Goal: Task Accomplishment & Management: Complete application form

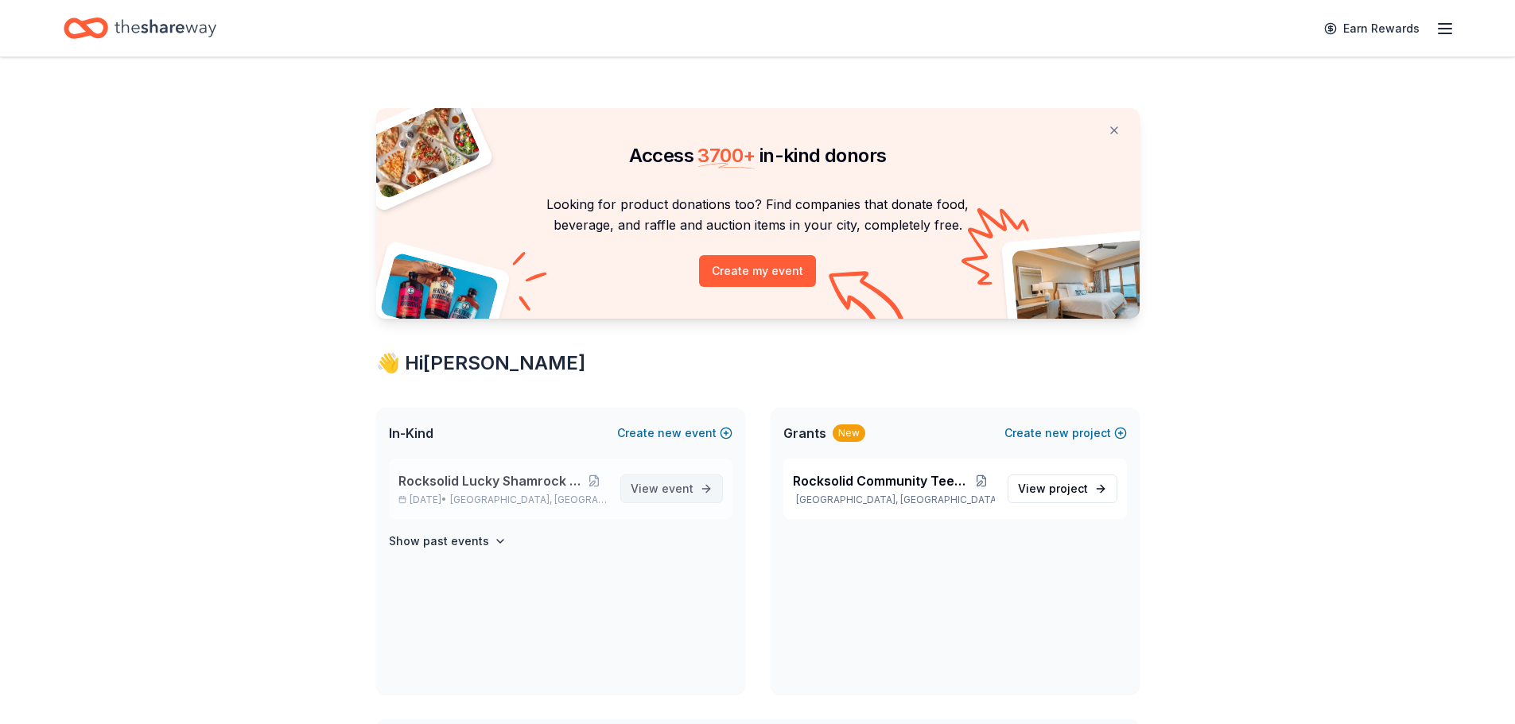
click at [662, 492] on span "View event" at bounding box center [662, 489] width 63 height 19
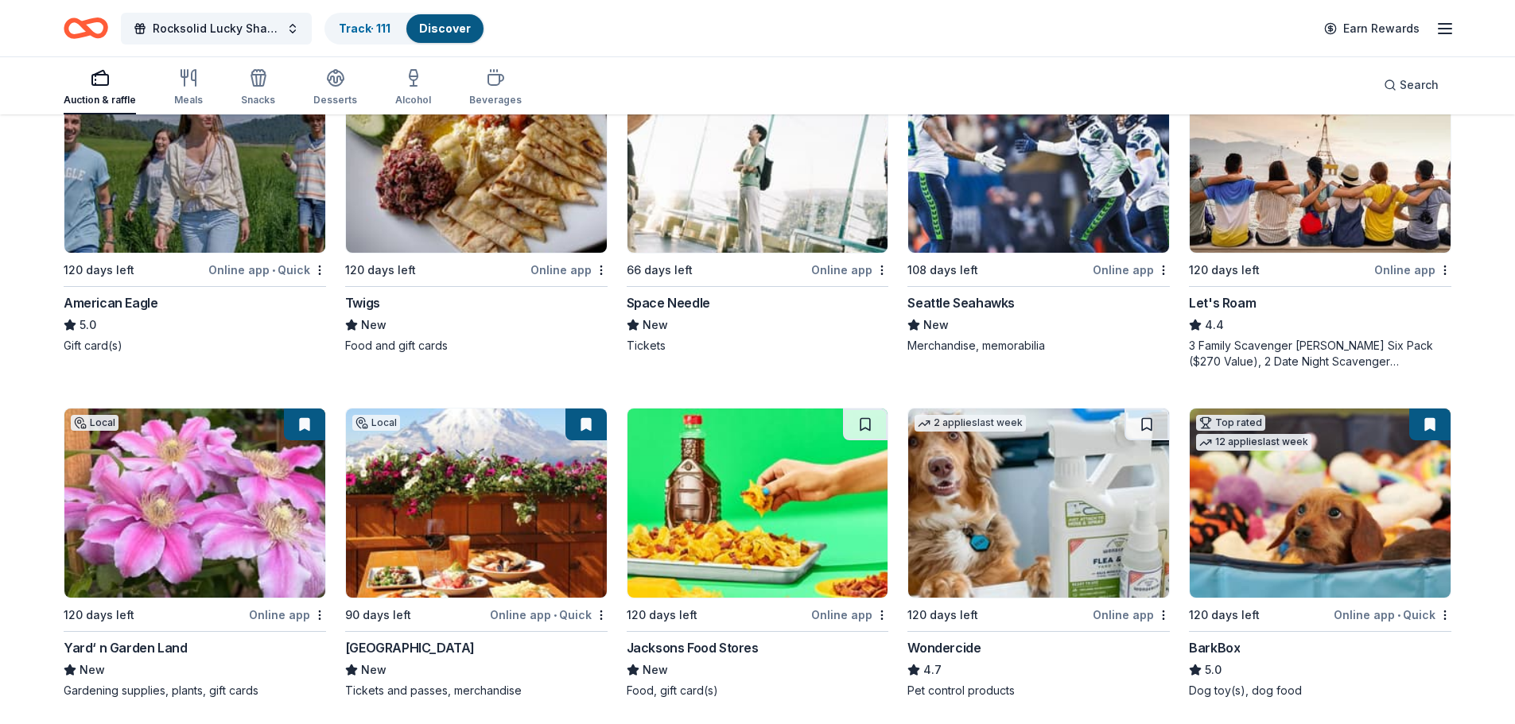
scroll to position [954, 0]
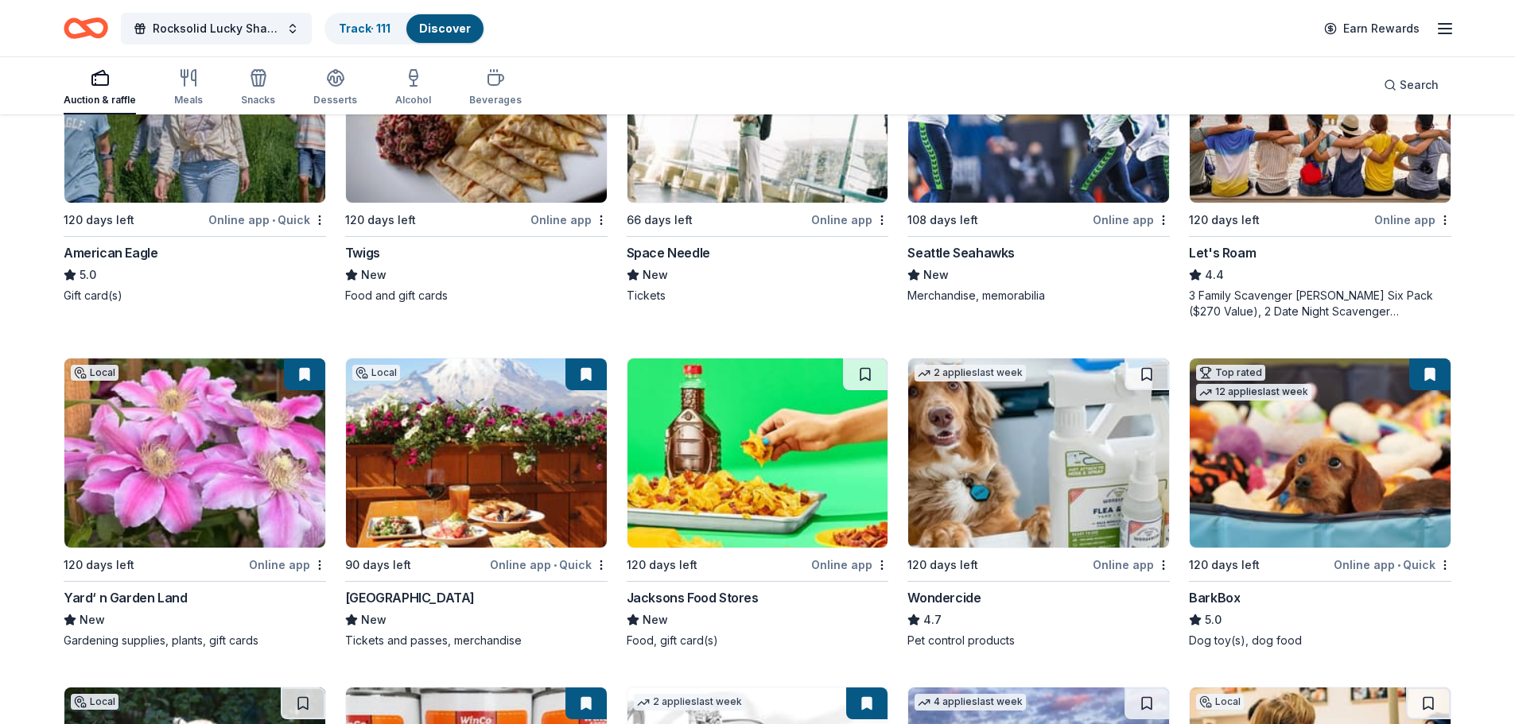
click at [759, 400] on img at bounding box center [757, 453] width 261 height 189
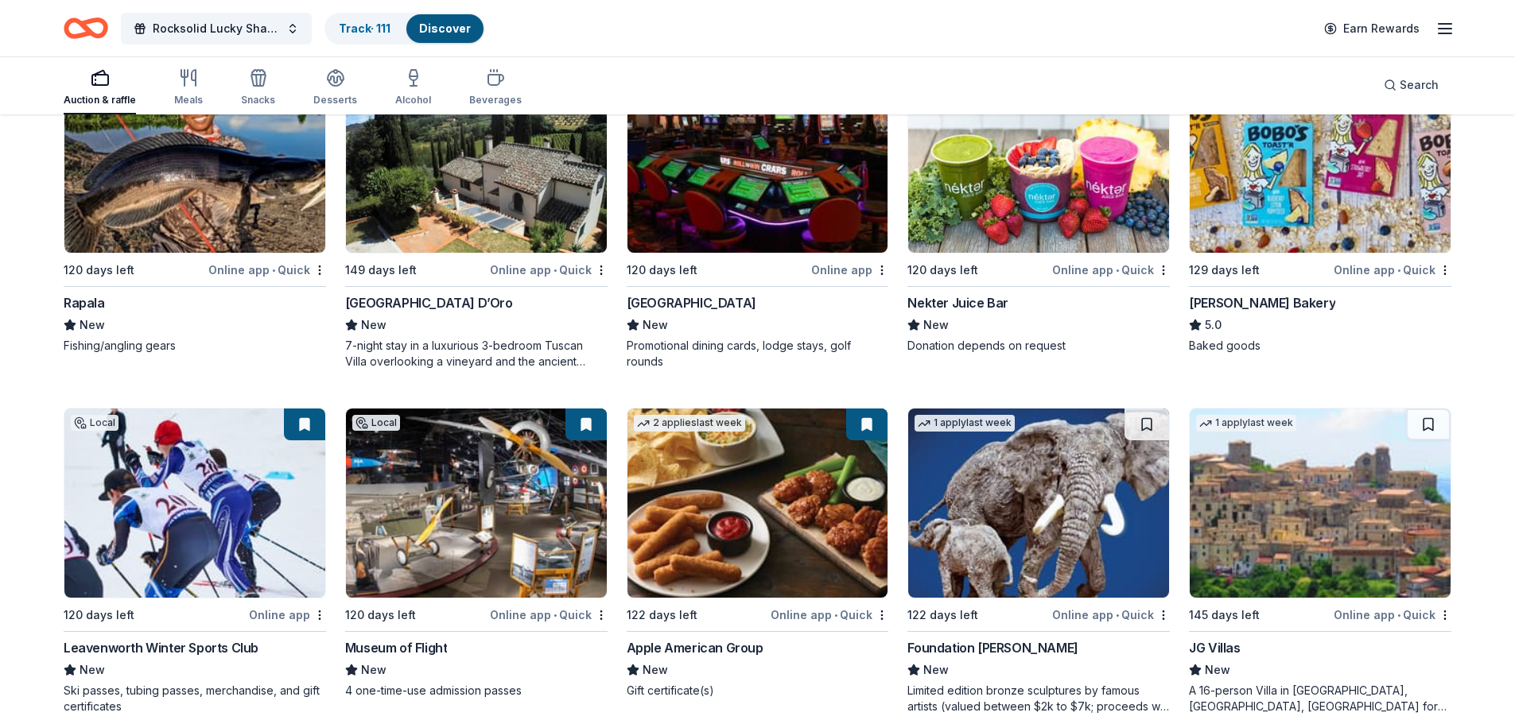
scroll to position [2306, 0]
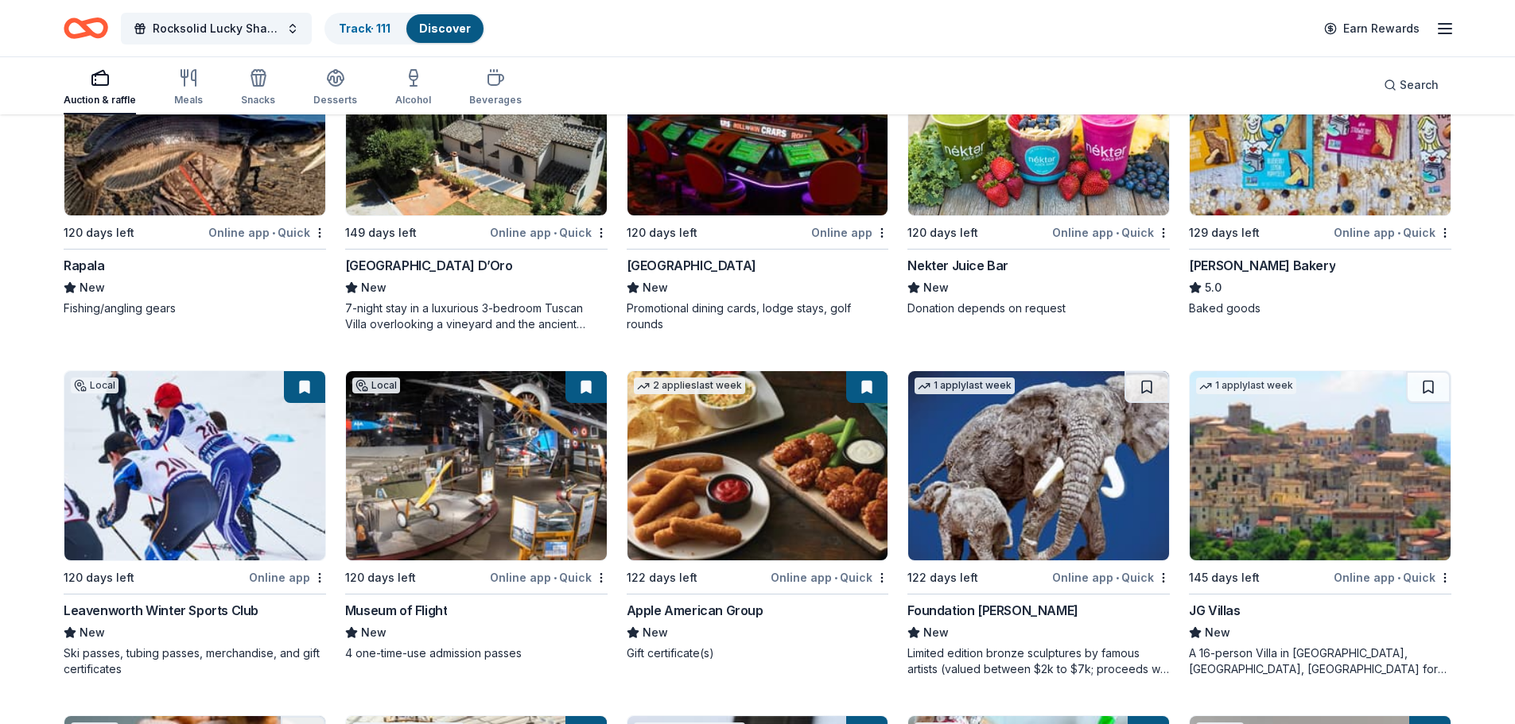
click at [1333, 544] on img at bounding box center [1320, 465] width 261 height 189
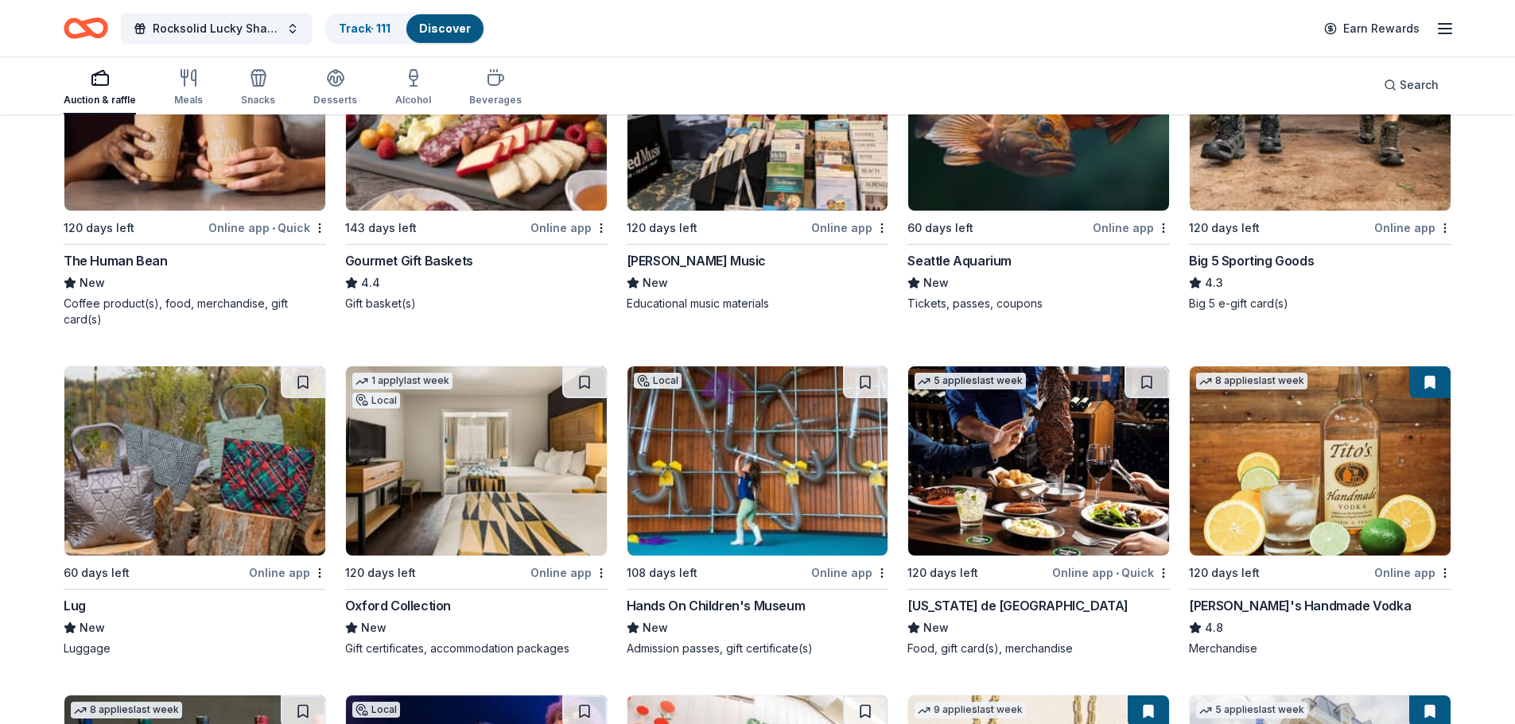
scroll to position [3340, 0]
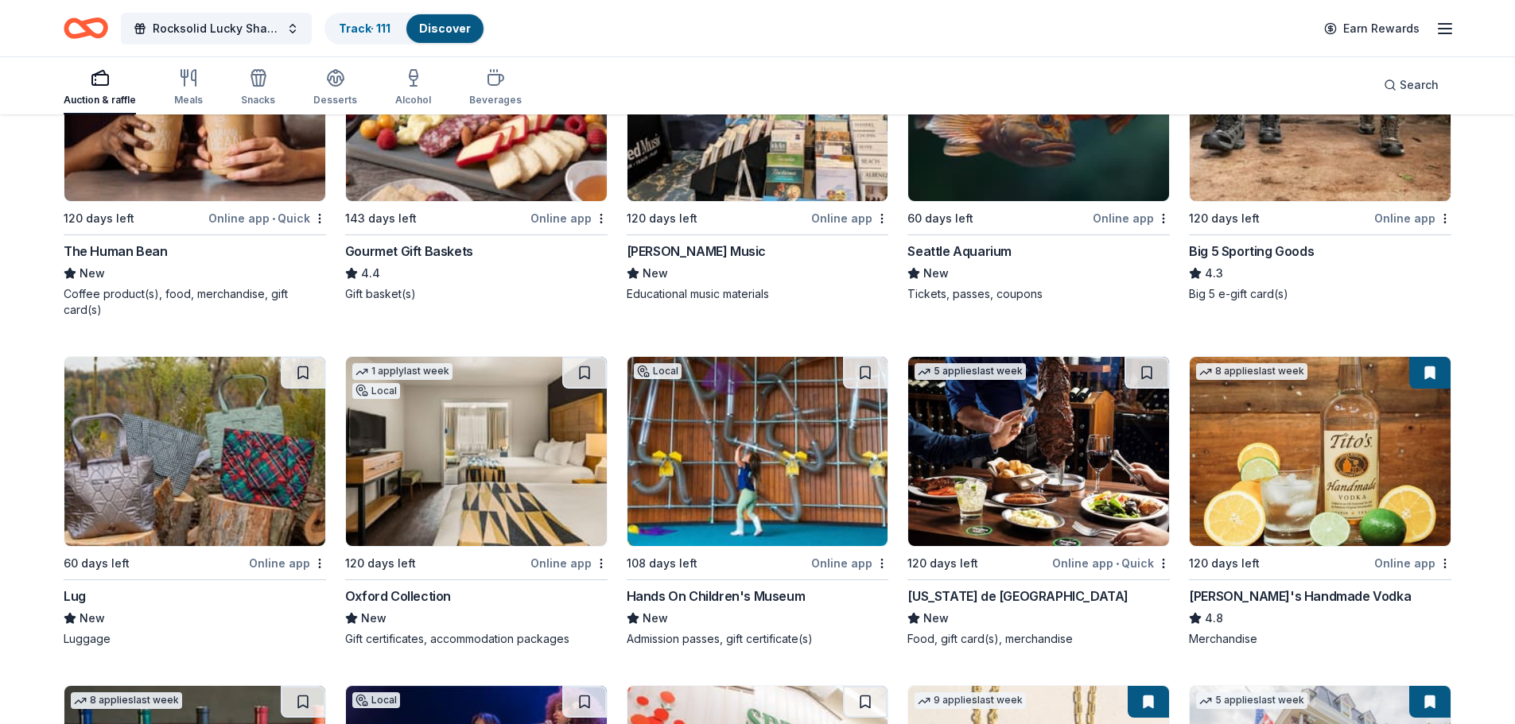
click at [1020, 493] on img at bounding box center [1038, 451] width 261 height 189
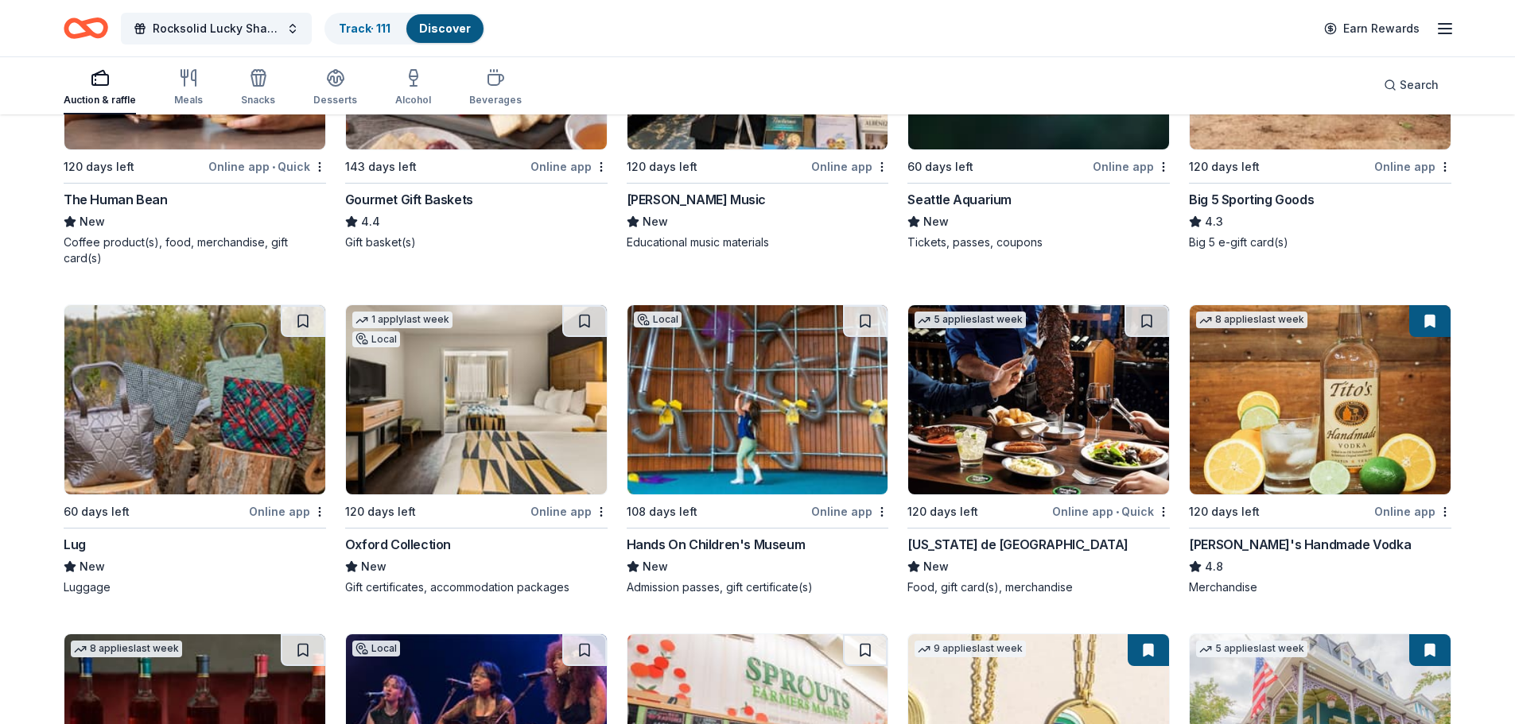
scroll to position [3419, 0]
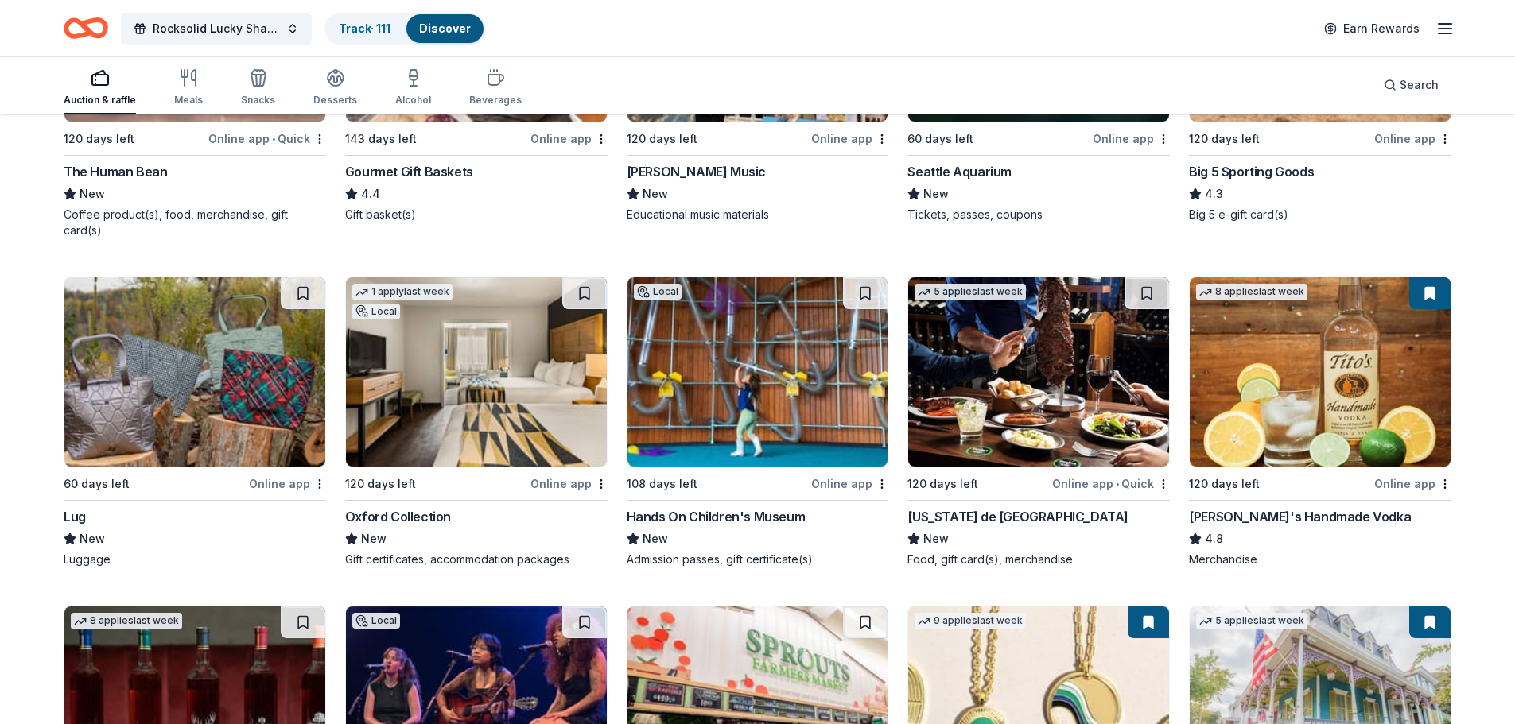
click at [1287, 338] on img at bounding box center [1320, 372] width 261 height 189
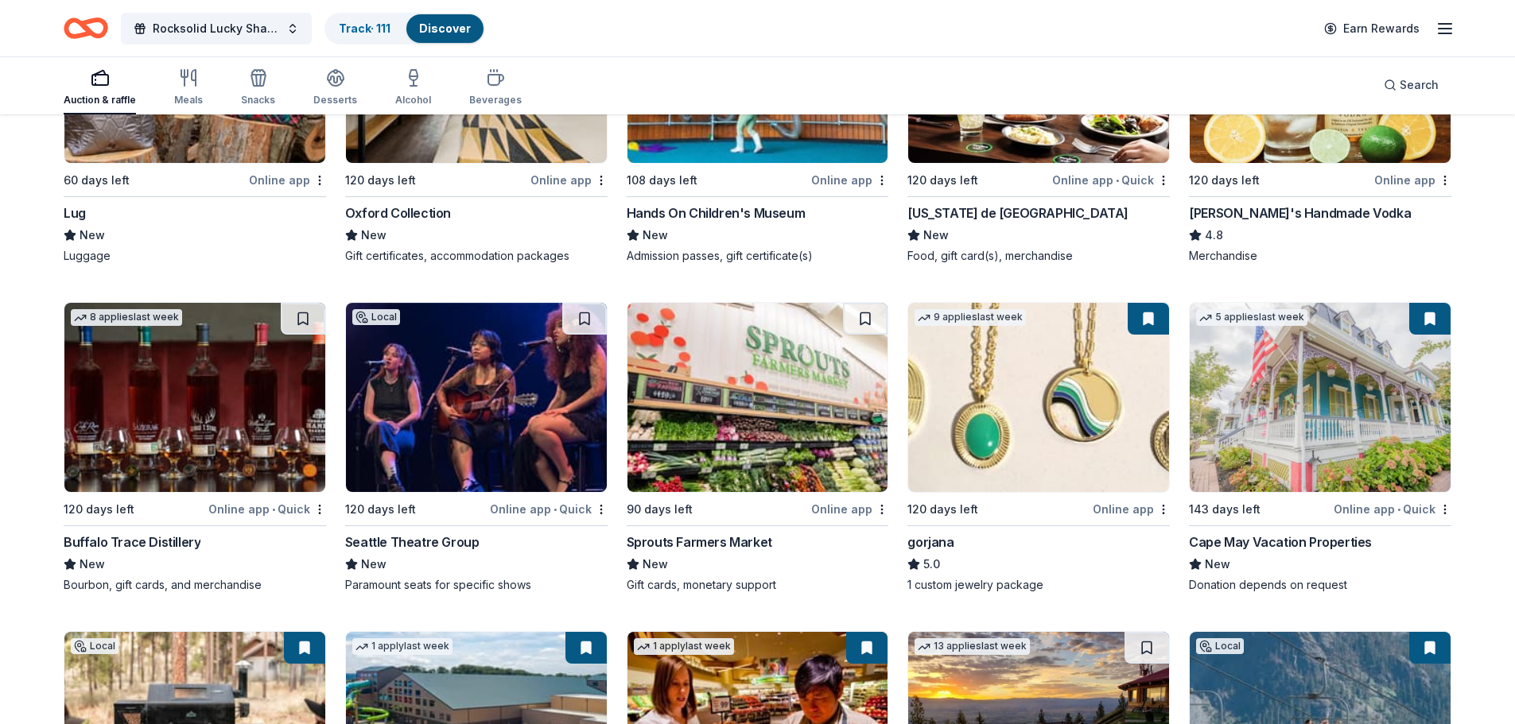
scroll to position [3738, 0]
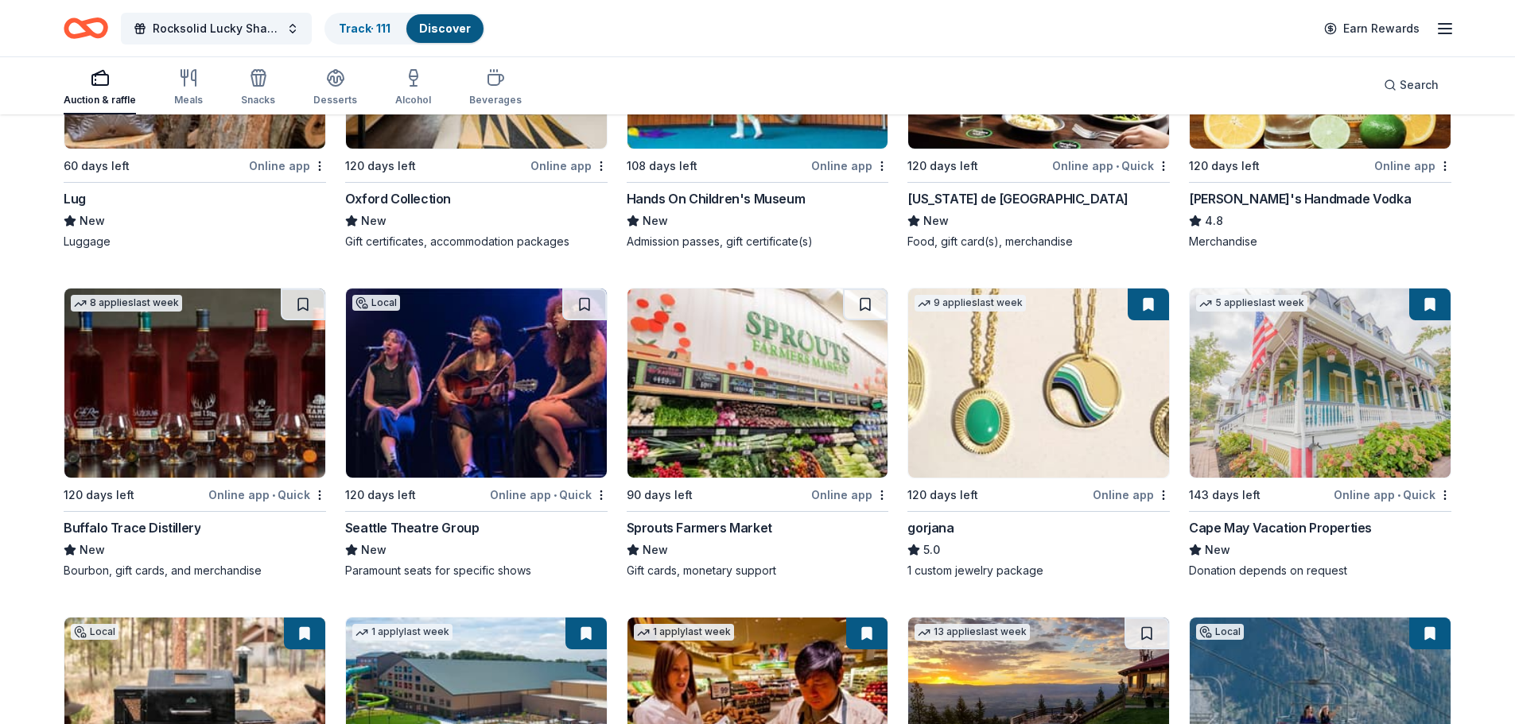
click at [236, 313] on img at bounding box center [194, 383] width 261 height 189
click at [297, 289] on button at bounding box center [303, 305] width 45 height 32
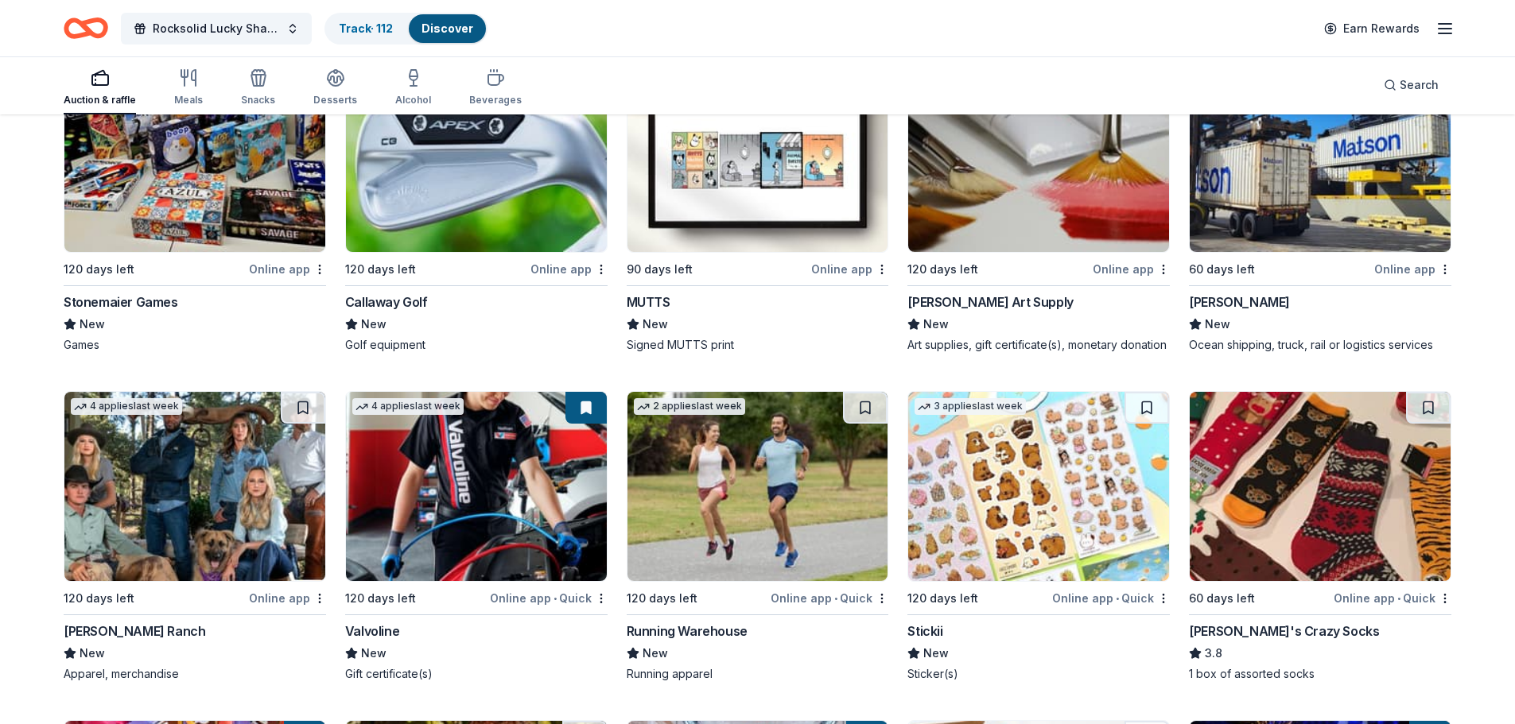
scroll to position [6006, 0]
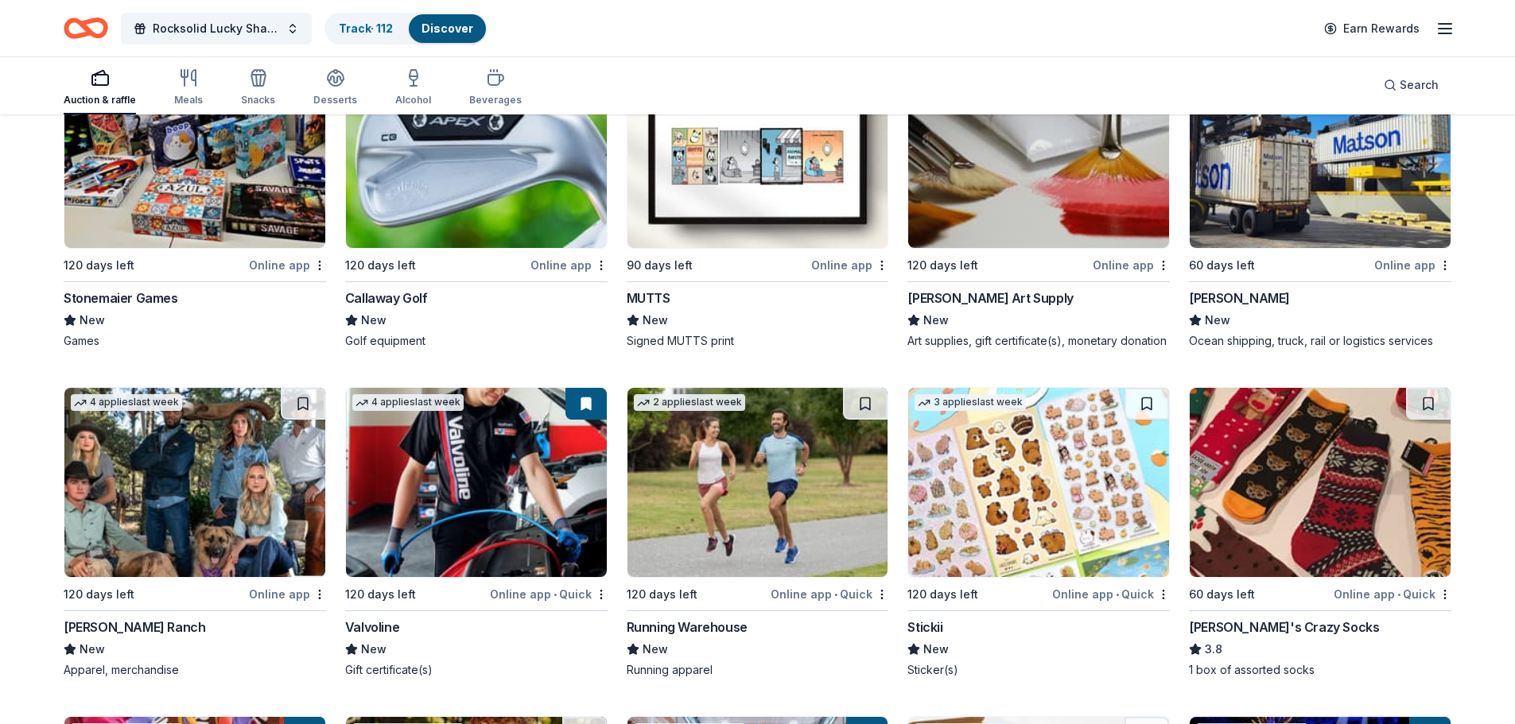
click at [727, 399] on img at bounding box center [757, 482] width 261 height 189
click at [868, 388] on button at bounding box center [865, 404] width 45 height 32
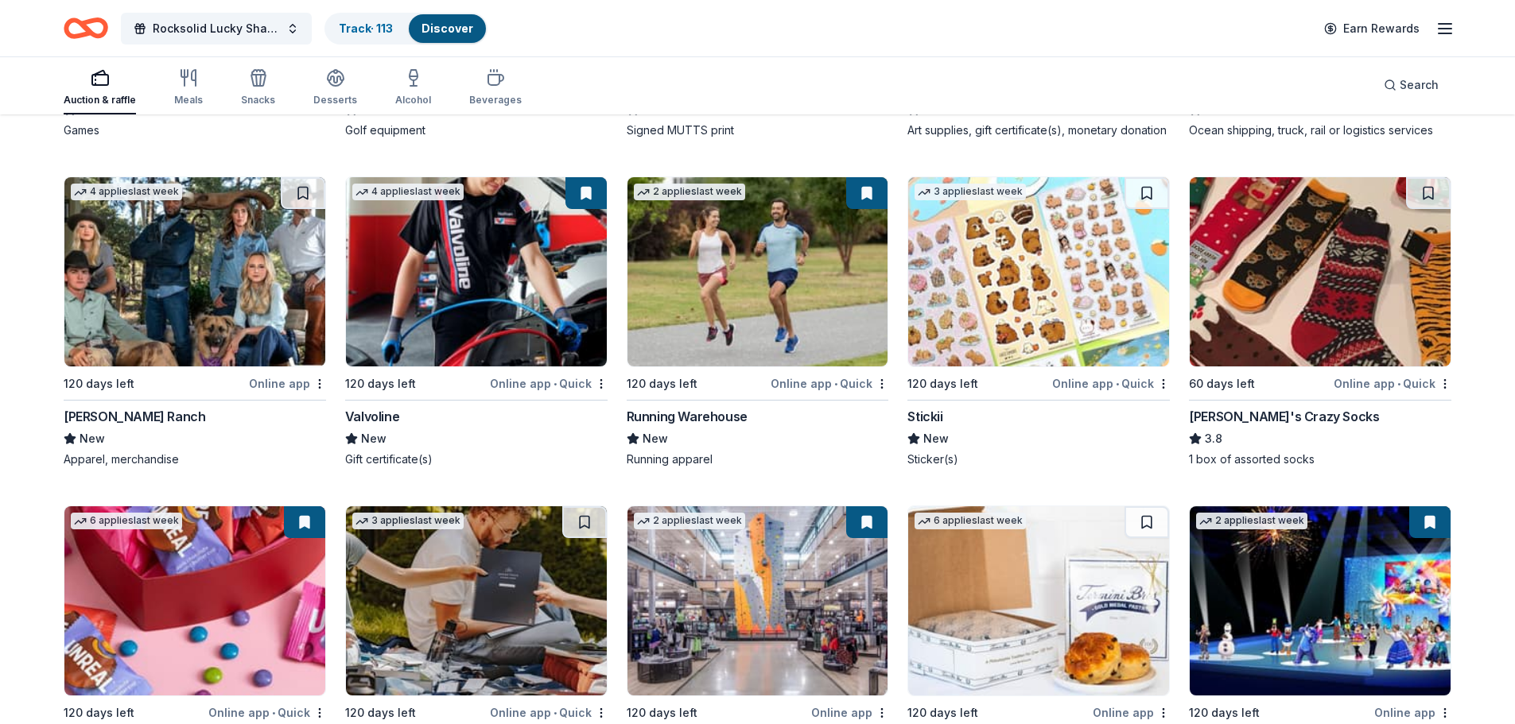
scroll to position [6324, 0]
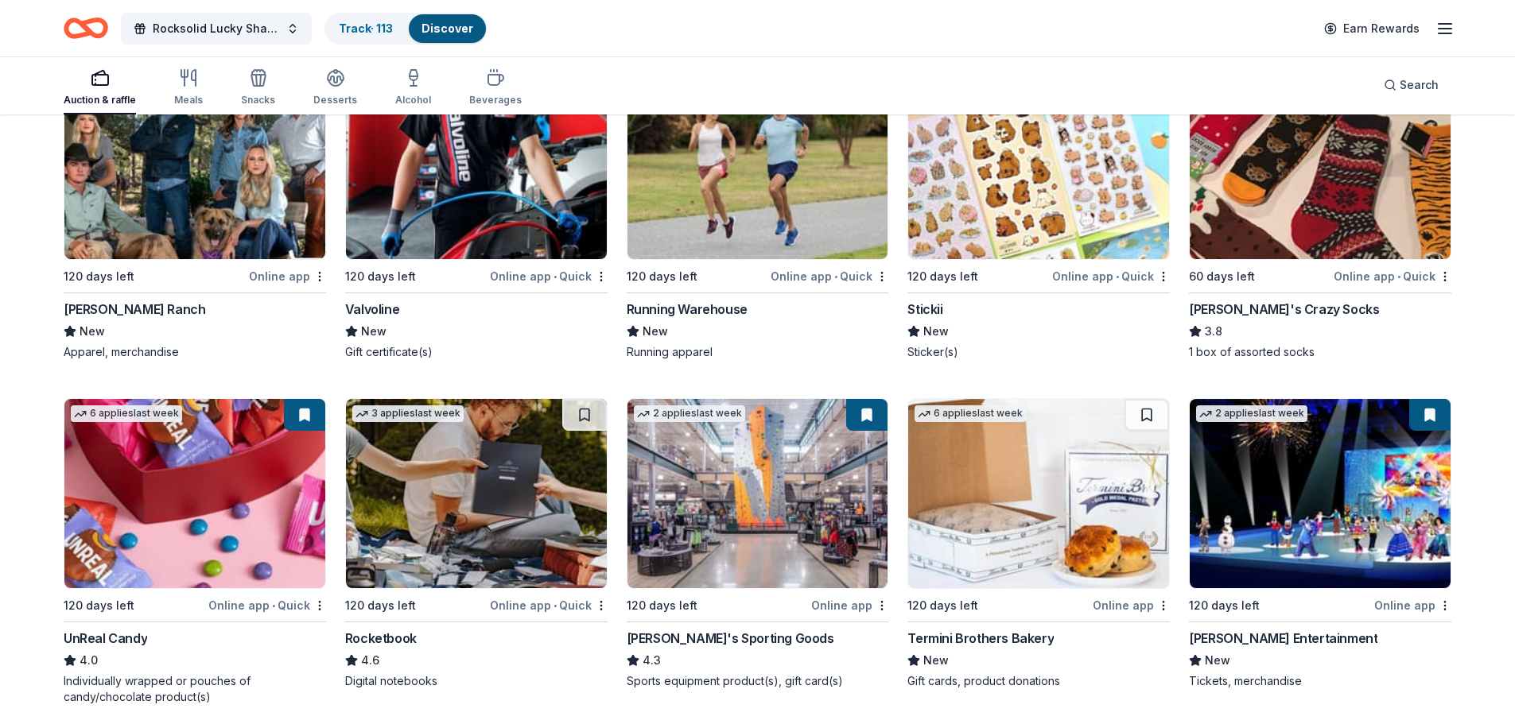
click at [1424, 399] on button at bounding box center [1429, 415] width 41 height 32
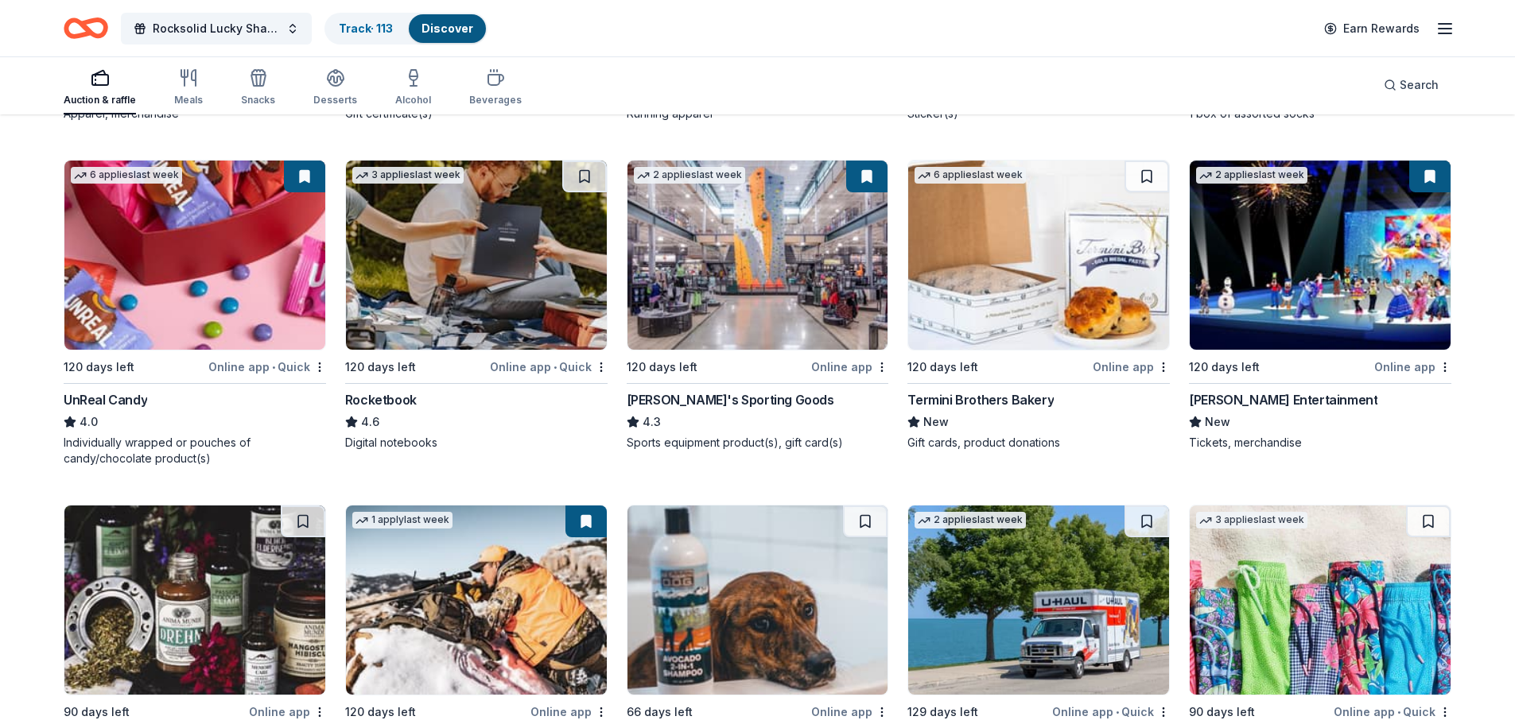
scroll to position [6643, 0]
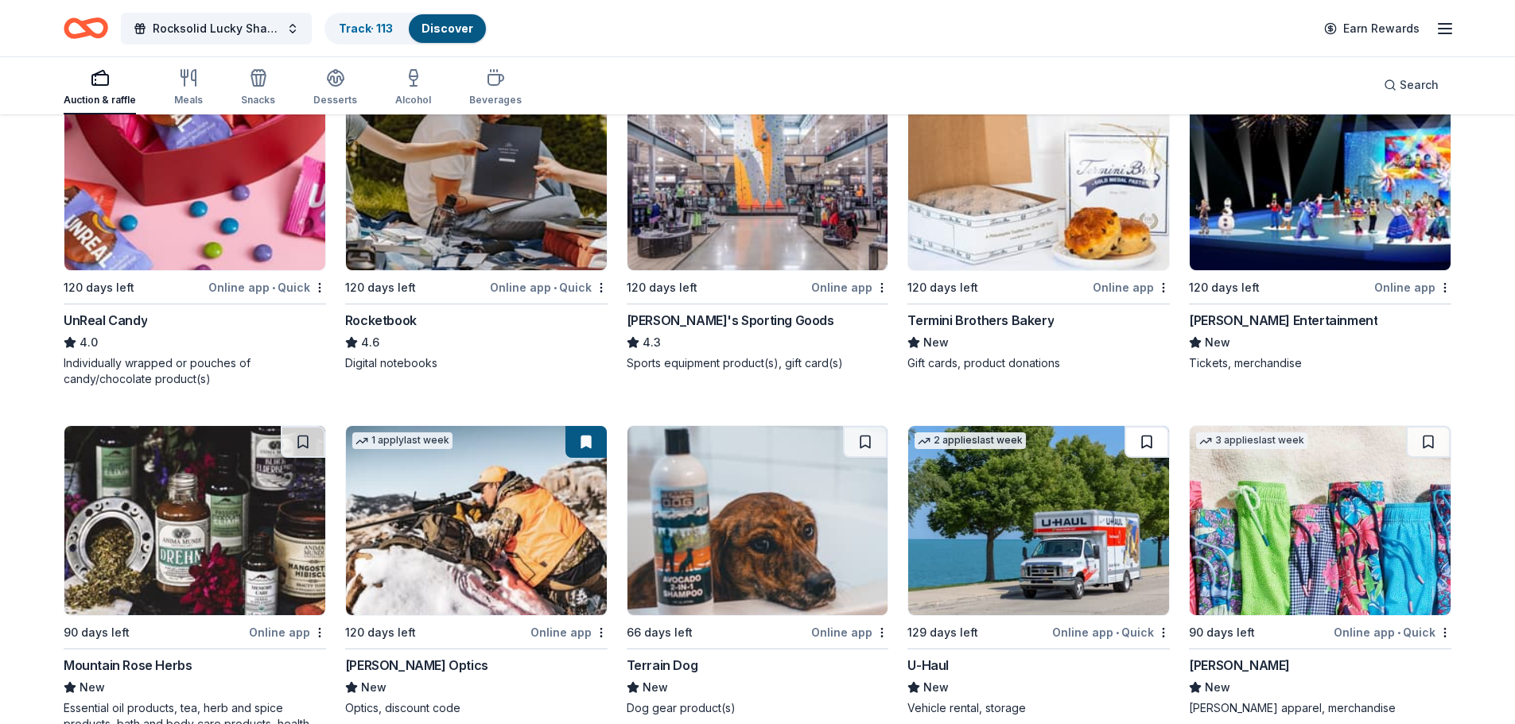
click at [1146, 426] on button at bounding box center [1146, 442] width 45 height 32
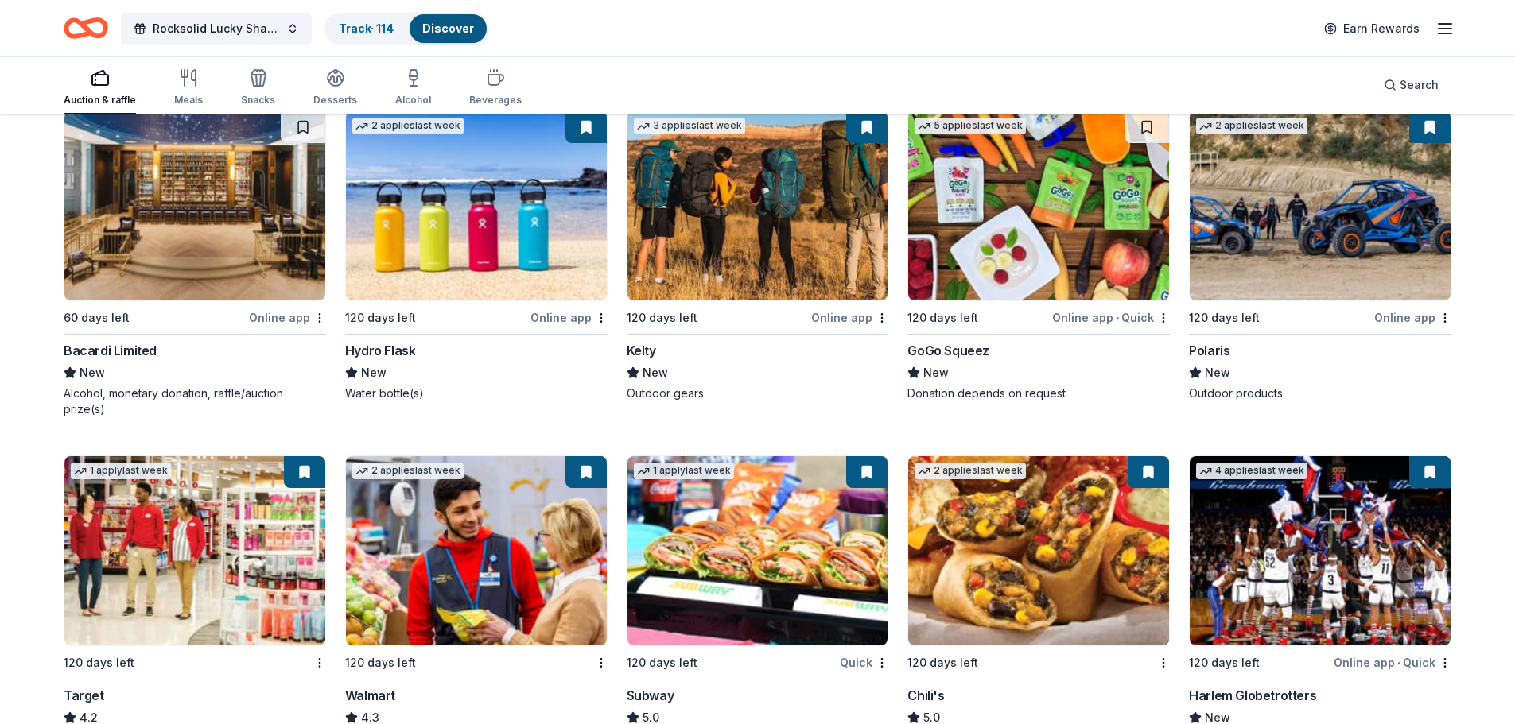
scroll to position [7781, 0]
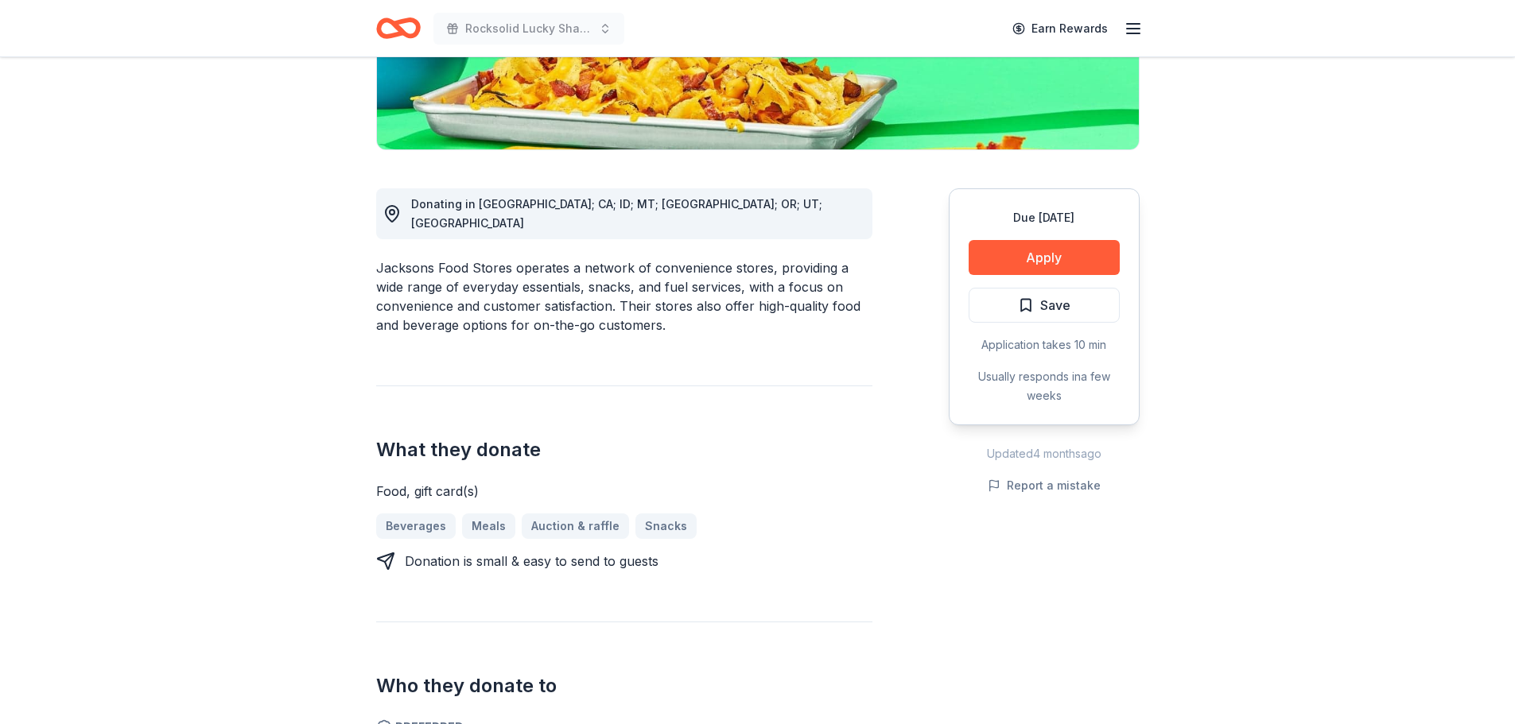
scroll to position [318, 0]
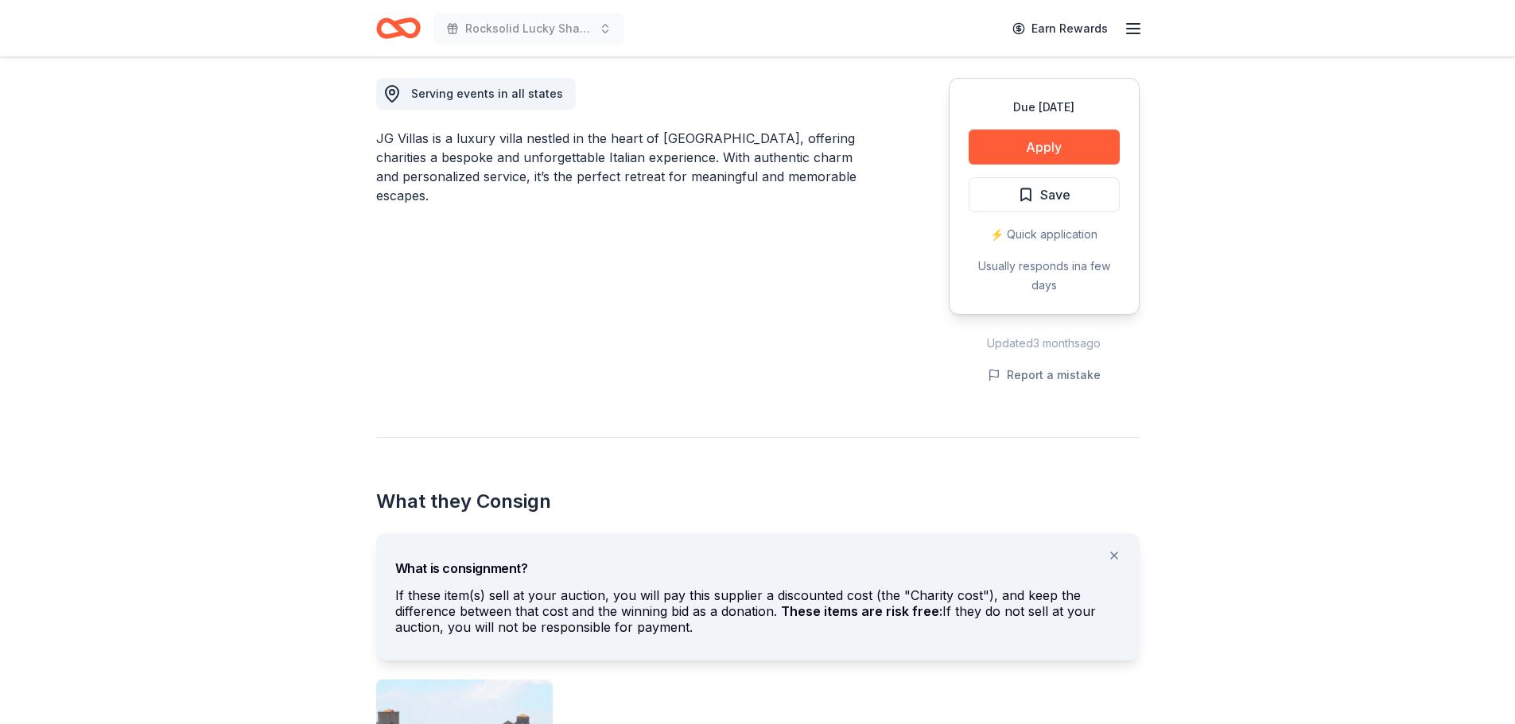
scroll to position [398, 0]
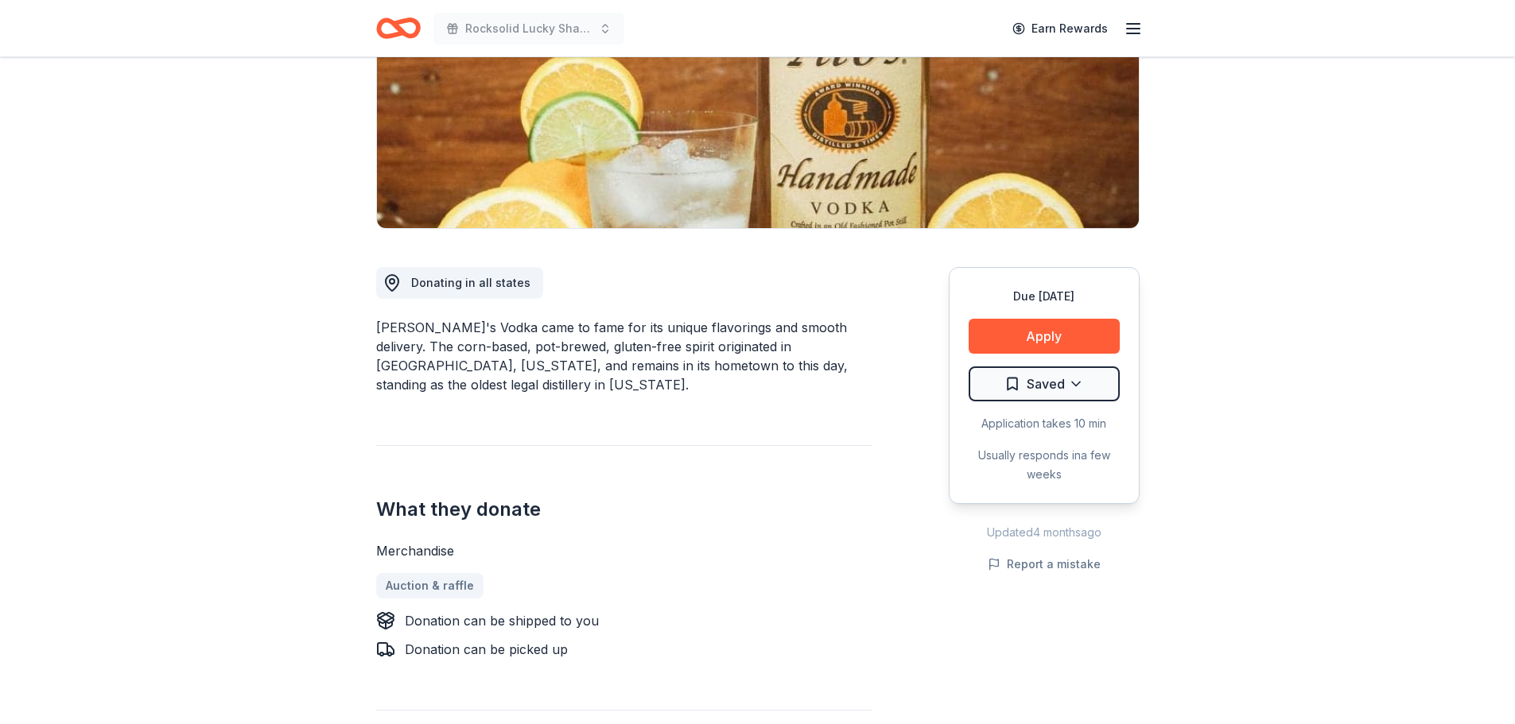
scroll to position [239, 0]
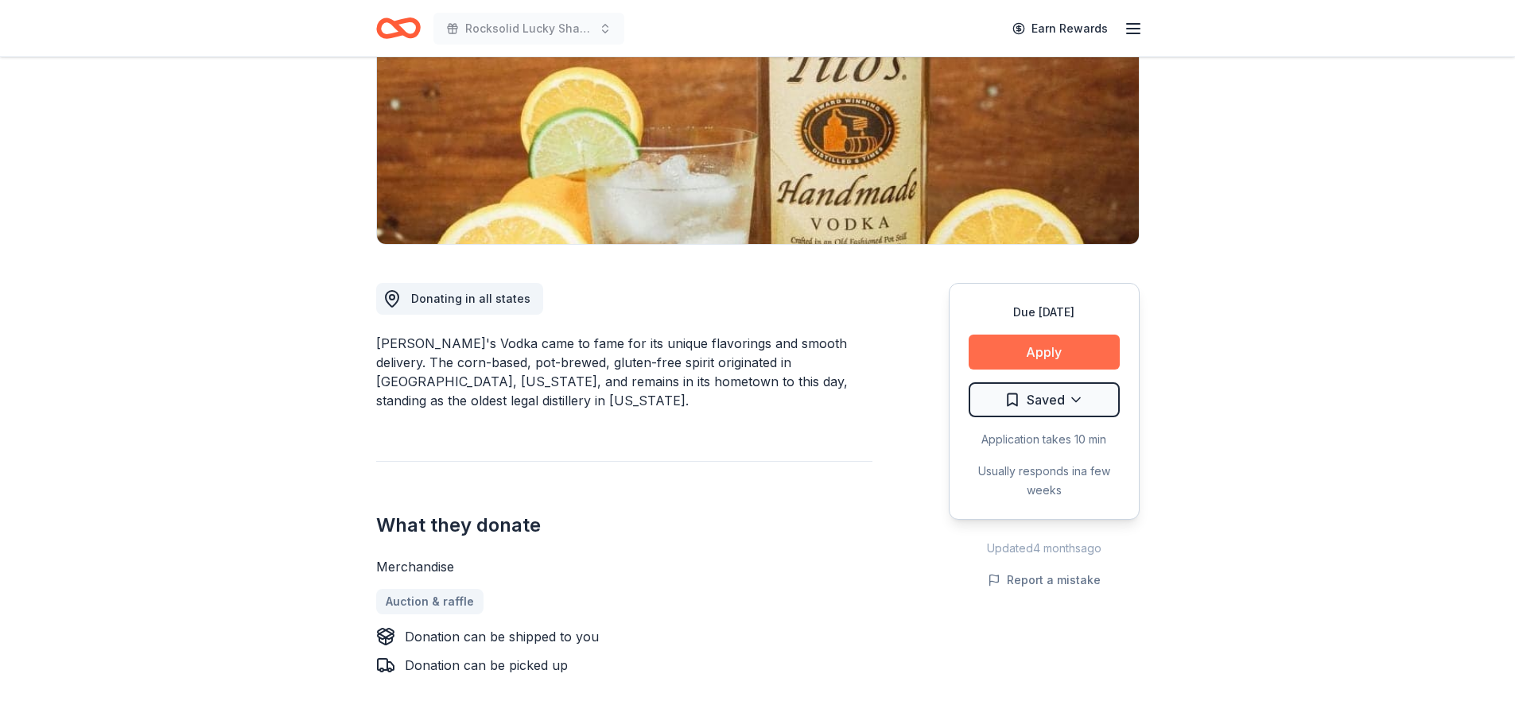
click at [1032, 358] on button "Apply" at bounding box center [1044, 352] width 151 height 35
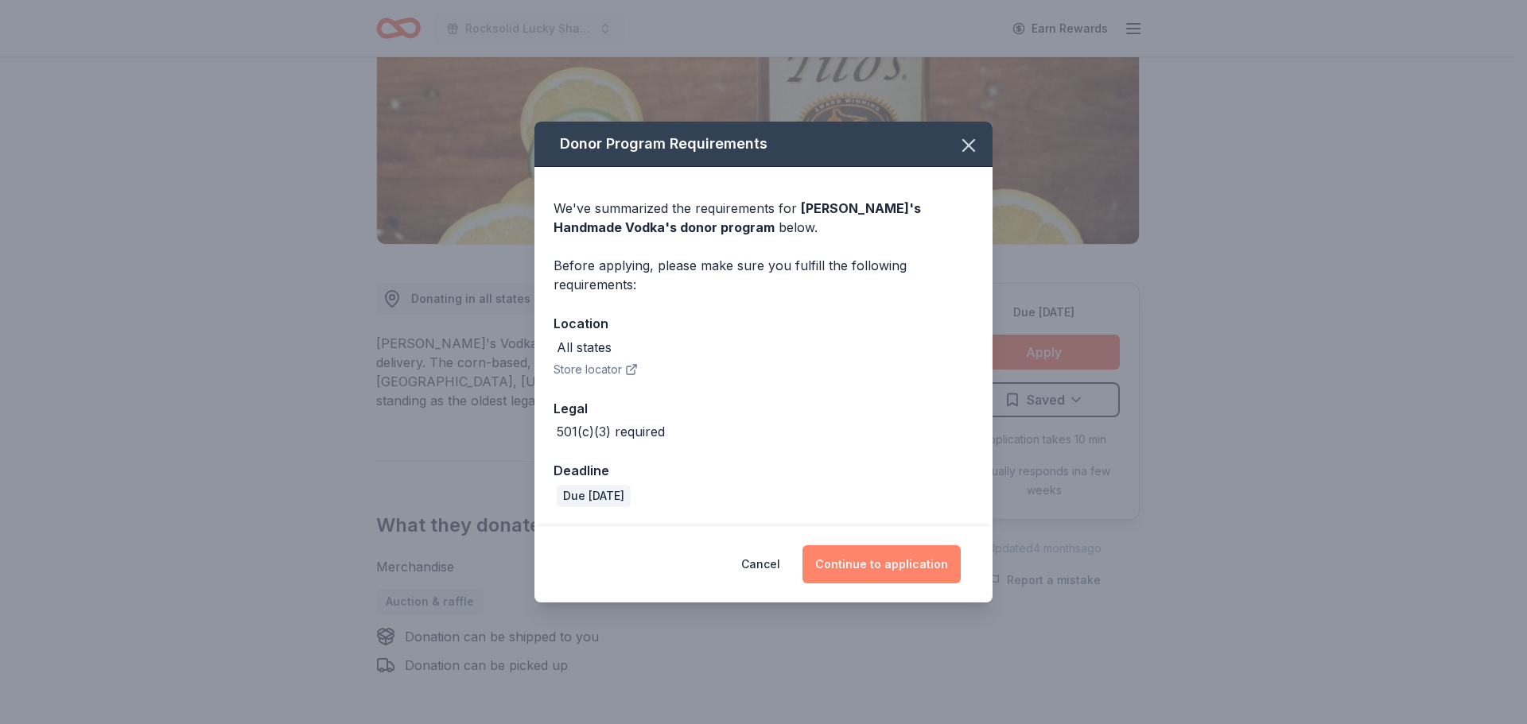
click at [883, 570] on button "Continue to application" at bounding box center [881, 565] width 158 height 38
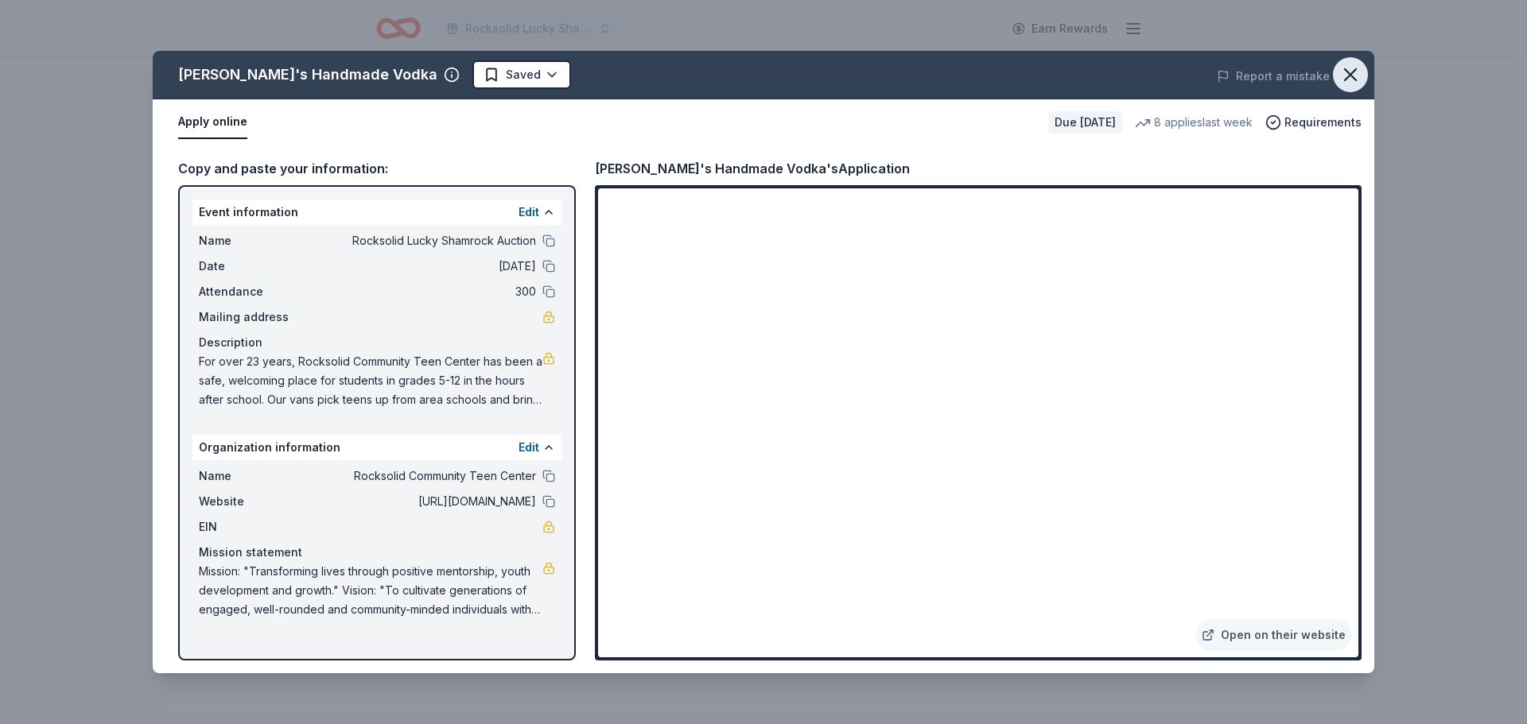
click at [1346, 64] on icon "button" at bounding box center [1350, 75] width 22 height 22
